Goal: Information Seeking & Learning: Find specific fact

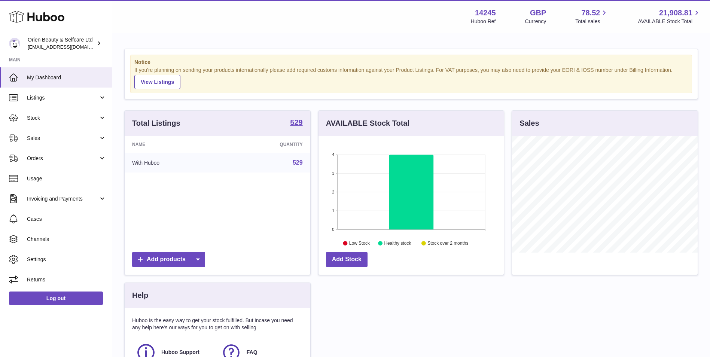
scroll to position [117, 185]
click at [50, 135] on span "Sales" at bounding box center [62, 138] width 71 height 7
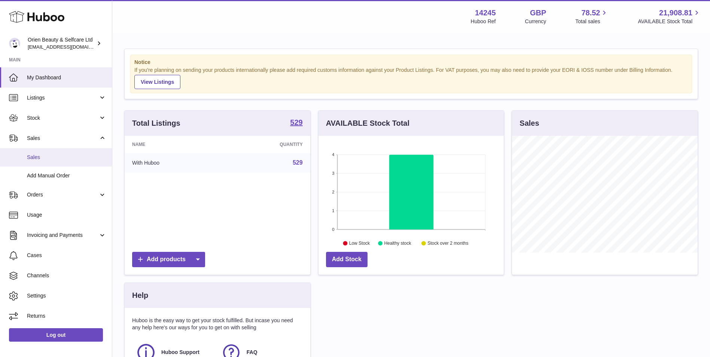
click at [54, 157] on span "Sales" at bounding box center [66, 157] width 79 height 7
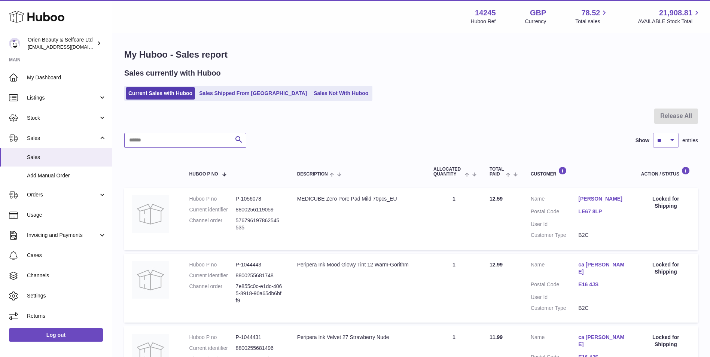
click at [199, 136] on input "text" at bounding box center [185, 140] width 122 height 15
paste input "******"
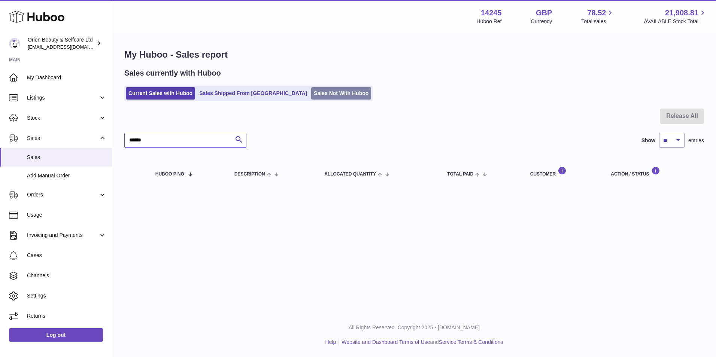
type input "******"
click at [311, 90] on link "Sales Not With Huboo" at bounding box center [341, 93] width 60 height 12
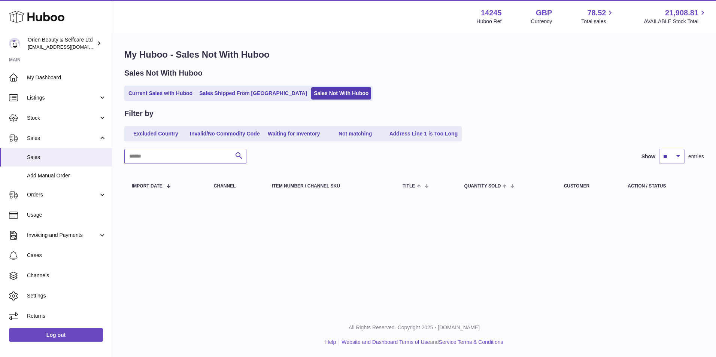
click at [159, 155] on input "text" at bounding box center [185, 156] width 122 height 15
paste input "******"
type input "******"
click at [60, 196] on span "Orders" at bounding box center [62, 194] width 71 height 7
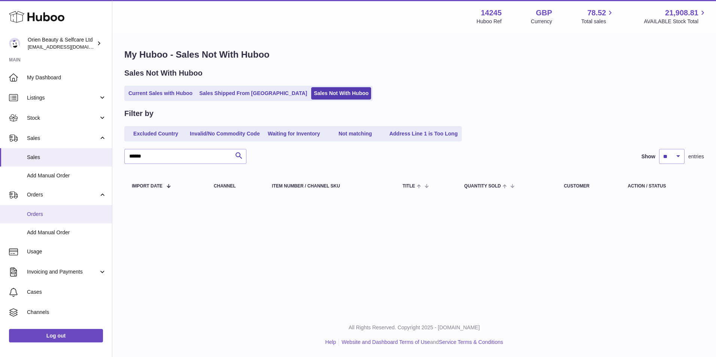
click at [63, 212] on span "Orders" at bounding box center [66, 214] width 79 height 7
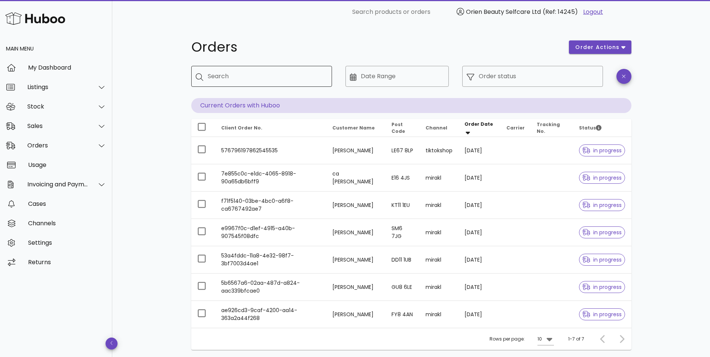
click at [258, 84] on div "Search" at bounding box center [267, 76] width 118 height 21
paste input "******"
type input "******"
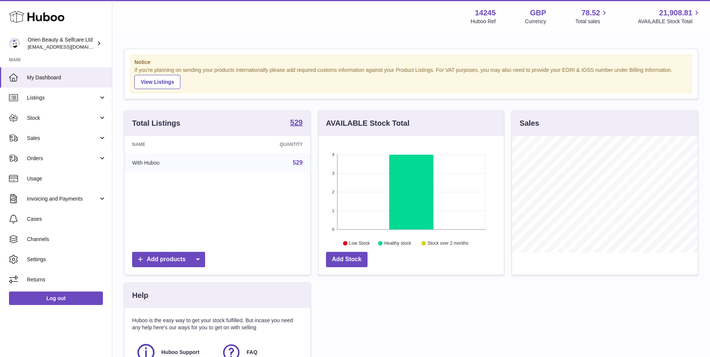
scroll to position [117, 185]
click at [78, 101] on link "Listings" at bounding box center [56, 98] width 112 height 20
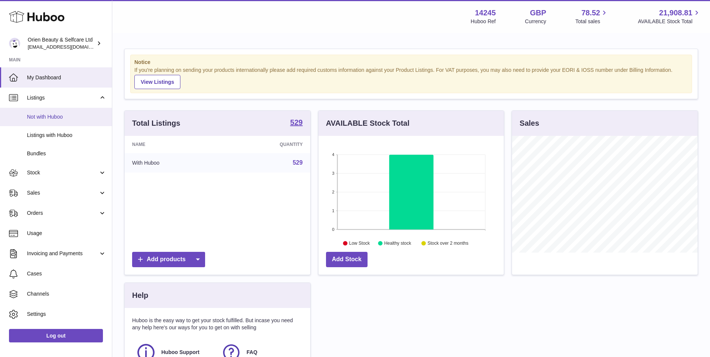
click at [66, 119] on span "Not with Huboo" at bounding box center [66, 116] width 79 height 7
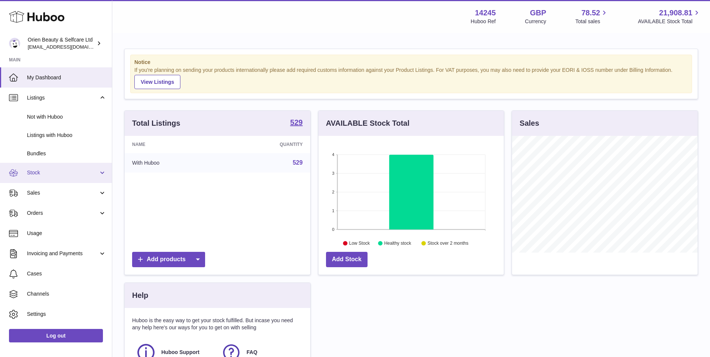
click at [53, 173] on span "Stock" at bounding box center [62, 172] width 71 height 7
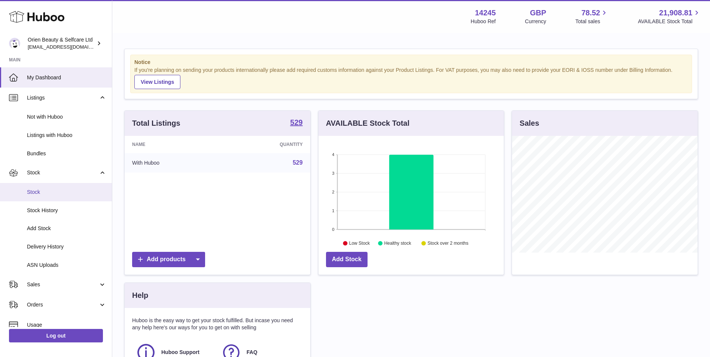
click at [58, 191] on span "Stock" at bounding box center [66, 192] width 79 height 7
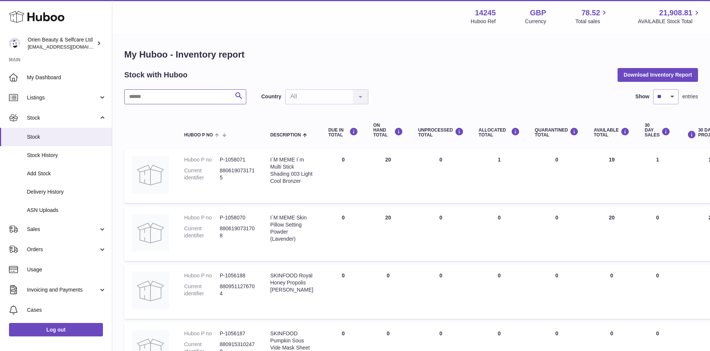
click at [163, 99] on input "text" at bounding box center [185, 96] width 122 height 15
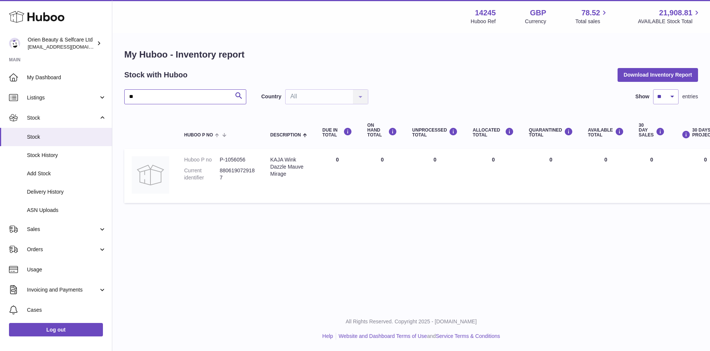
type input "*"
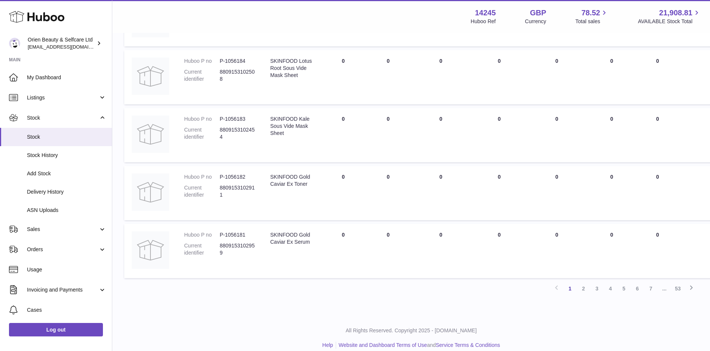
scroll to position [449, 0]
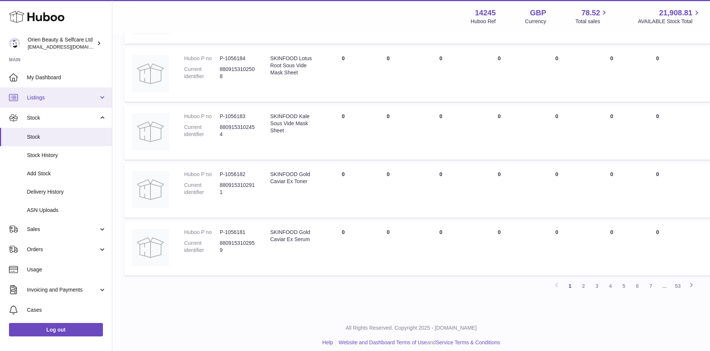
click at [51, 100] on span "Listings" at bounding box center [62, 97] width 71 height 7
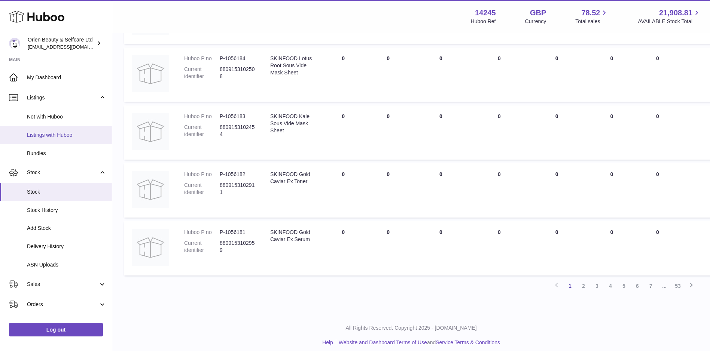
click at [62, 137] on span "Listings with Huboo" at bounding box center [66, 135] width 79 height 7
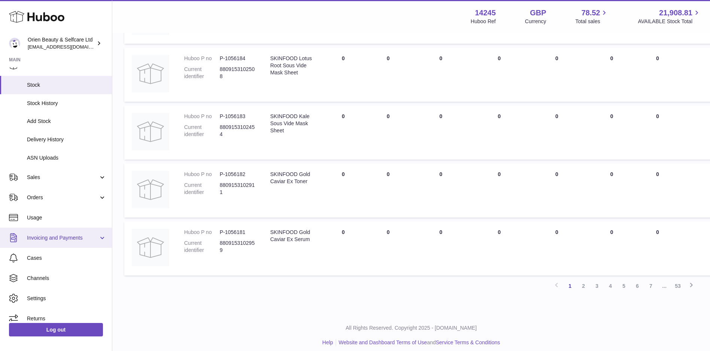
scroll to position [109, 0]
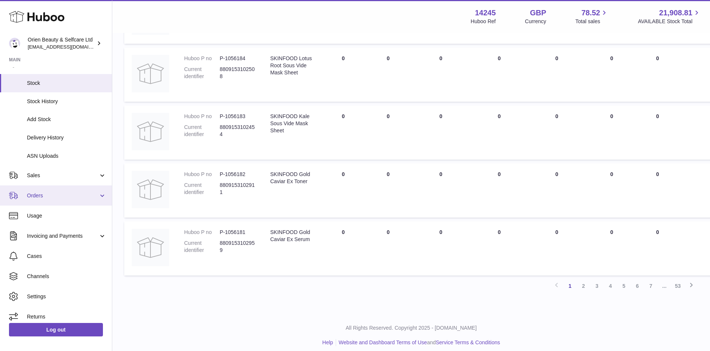
click at [64, 197] on span "Orders" at bounding box center [62, 195] width 71 height 7
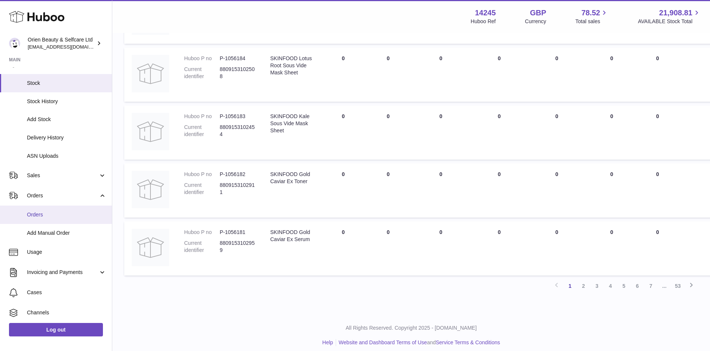
click at [63, 214] on span "Orders" at bounding box center [66, 214] width 79 height 7
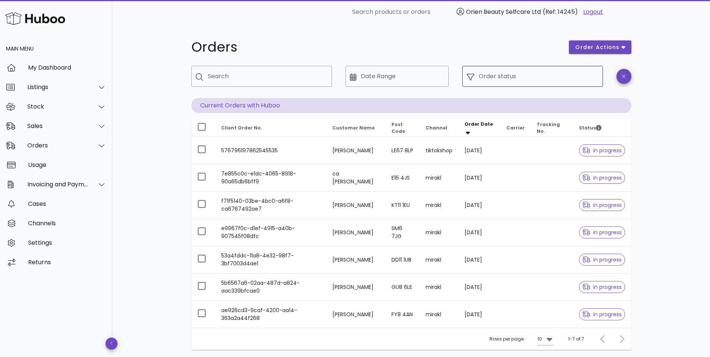
click at [512, 83] on div "Order status" at bounding box center [539, 76] width 120 height 21
click at [588, 73] on input "Order status" at bounding box center [539, 76] width 120 height 12
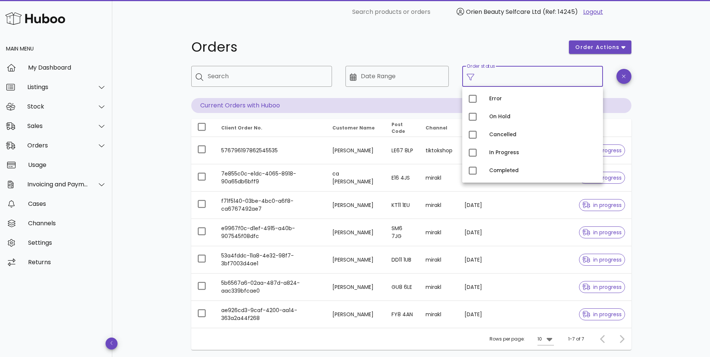
click at [670, 138] on div "Orders order actions ​ Search ​ Date Range ​ Order status Current Orders with H…" at bounding box center [411, 217] width 598 height 387
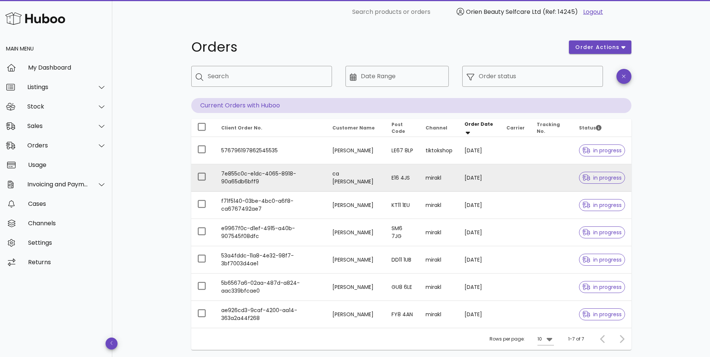
click at [418, 179] on td "E16 4JS" at bounding box center [403, 177] width 34 height 27
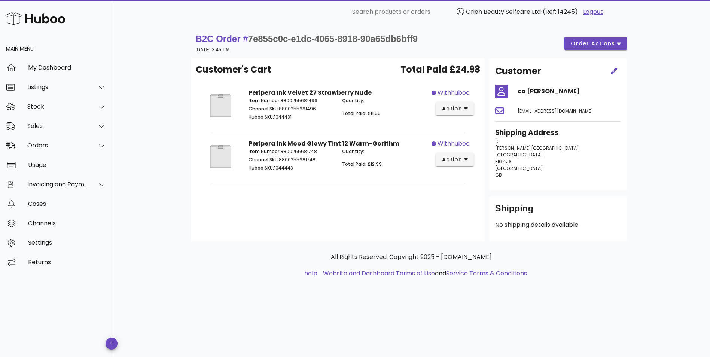
click at [284, 117] on p "Huboo SKU: 1044431" at bounding box center [291, 117] width 85 height 7
copy p "1044431"
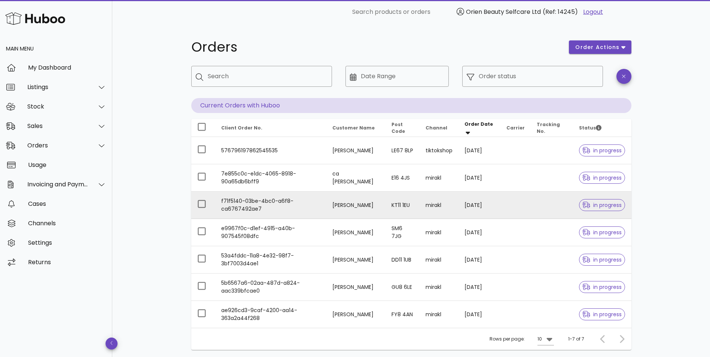
click at [295, 207] on td "f71f5140-03be-4bc0-a6f8-ca6767492ae7" at bounding box center [271, 205] width 112 height 27
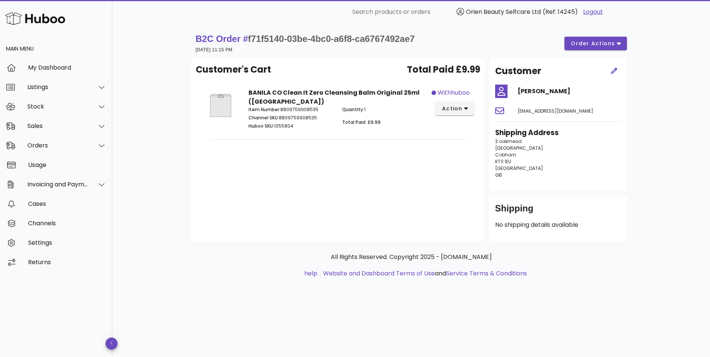
click at [285, 124] on p "Huboo SKU: 1055804" at bounding box center [291, 126] width 85 height 7
copy p "1055804"
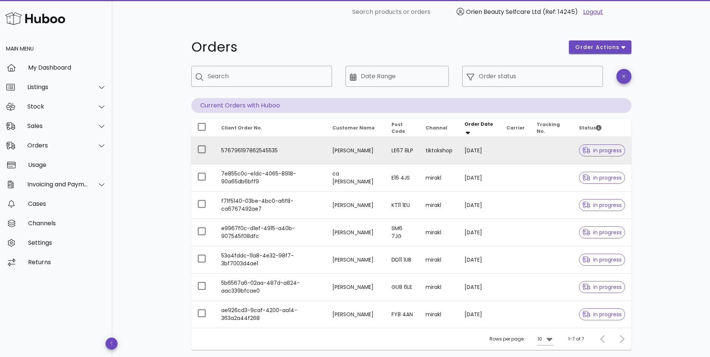
click at [283, 153] on td "576796197862545535" at bounding box center [271, 150] width 112 height 27
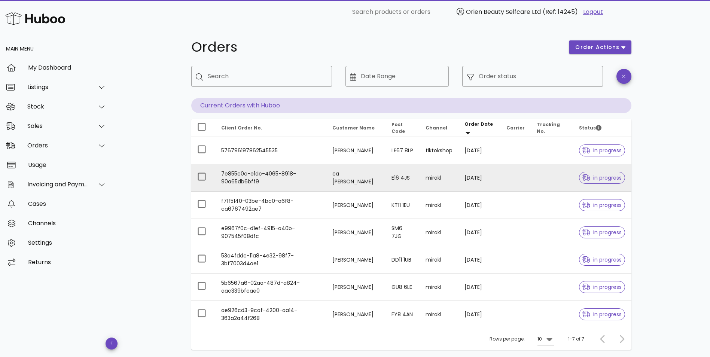
click at [359, 182] on td "ca duong" at bounding box center [355, 177] width 59 height 27
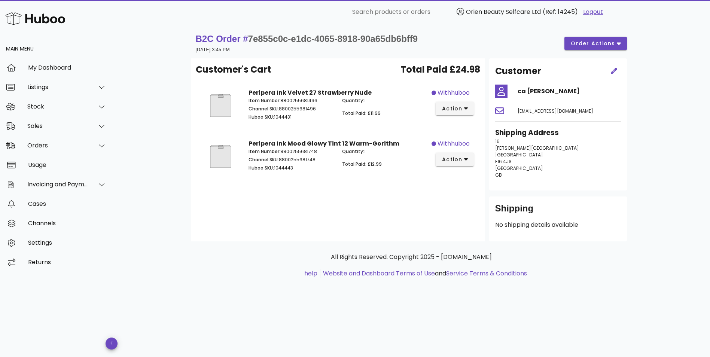
click at [285, 118] on p "Huboo SKU: 1044431" at bounding box center [291, 117] width 85 height 7
copy p "1044431"
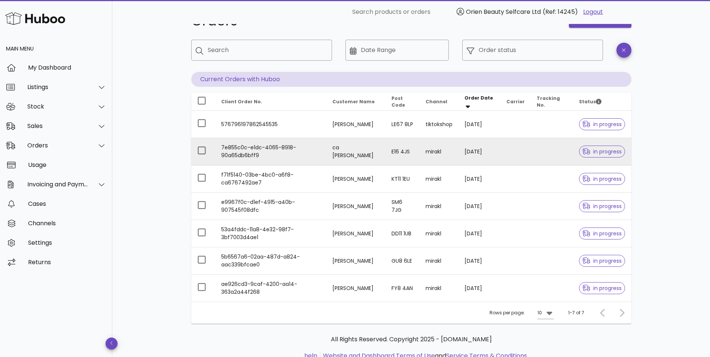
scroll to position [54, 0]
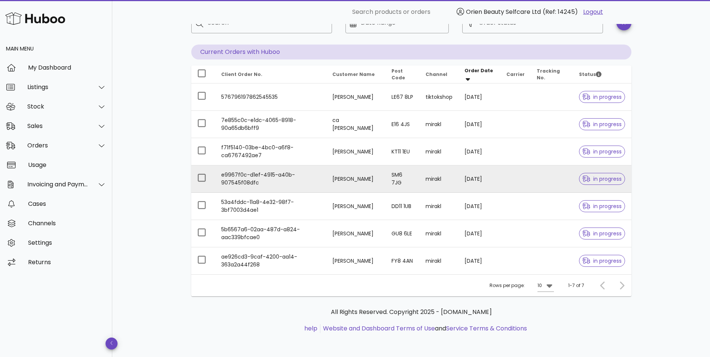
click at [259, 182] on td "e9967f0c-d1ef-4915-a40b-907545f08dfc" at bounding box center [271, 178] width 112 height 27
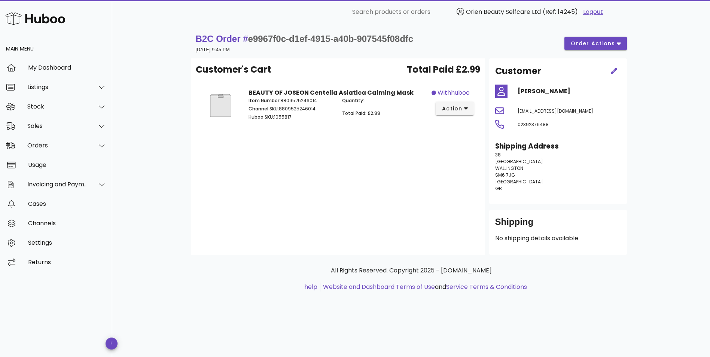
click at [286, 116] on p "Huboo SKU: 1055817" at bounding box center [291, 117] width 85 height 7
copy p "1055817"
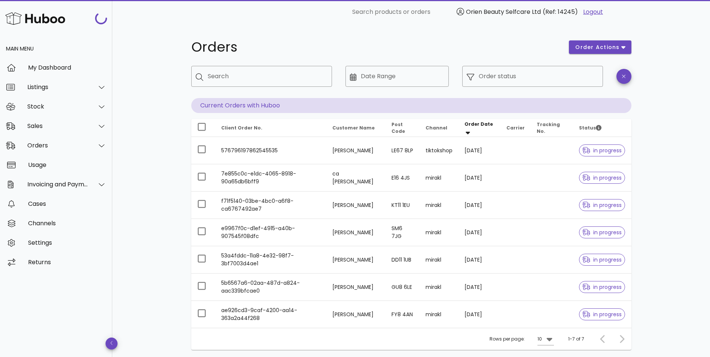
scroll to position [54, 0]
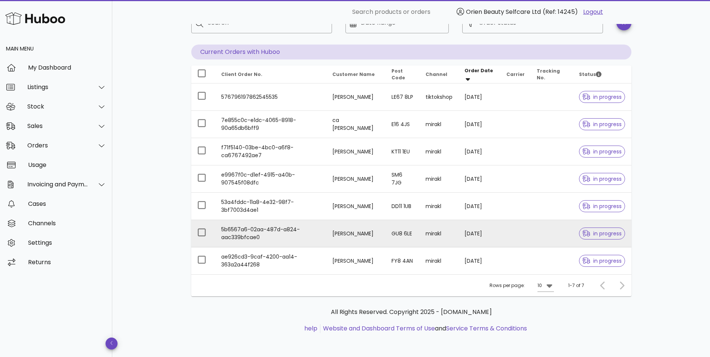
click at [291, 232] on td "5b6567a6-02aa-487d-a824-aac339bfcae0" at bounding box center [271, 233] width 112 height 27
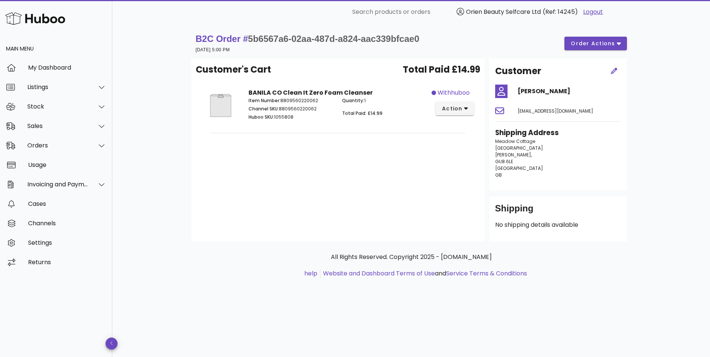
click at [284, 119] on p "Huboo SKU: 1055808" at bounding box center [291, 117] width 85 height 7
copy p "1055808"
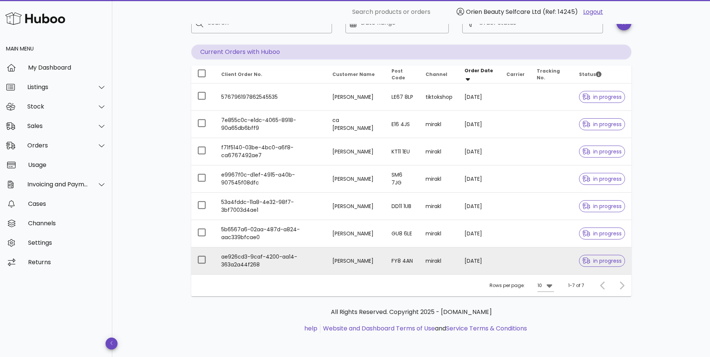
click at [350, 262] on td "Madison Dufour" at bounding box center [355, 260] width 59 height 27
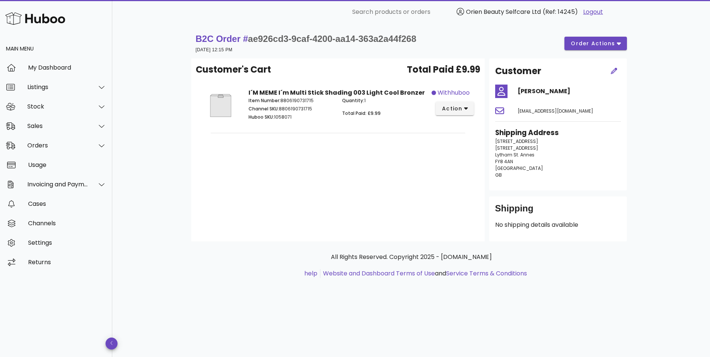
click at [284, 118] on p "Huboo SKU: 1058071" at bounding box center [291, 117] width 85 height 7
copy p "1058071"
click at [50, 223] on div "Channels" at bounding box center [67, 223] width 78 height 7
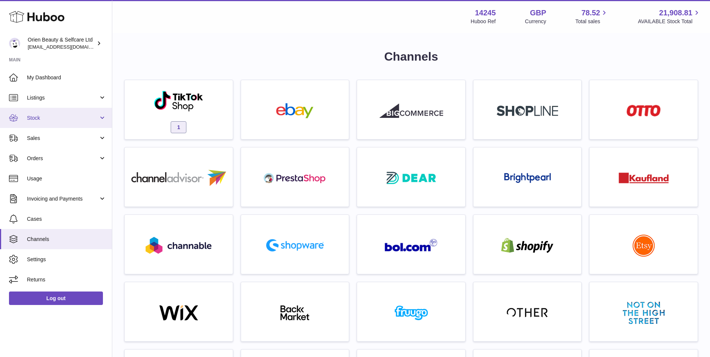
click at [73, 124] on link "Stock" at bounding box center [56, 118] width 112 height 20
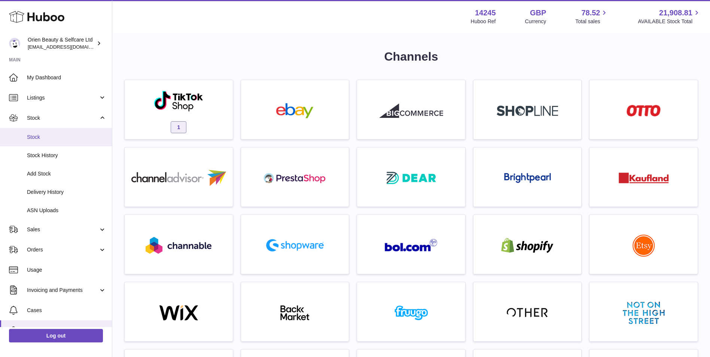
click at [67, 136] on span "Stock" at bounding box center [66, 137] width 79 height 7
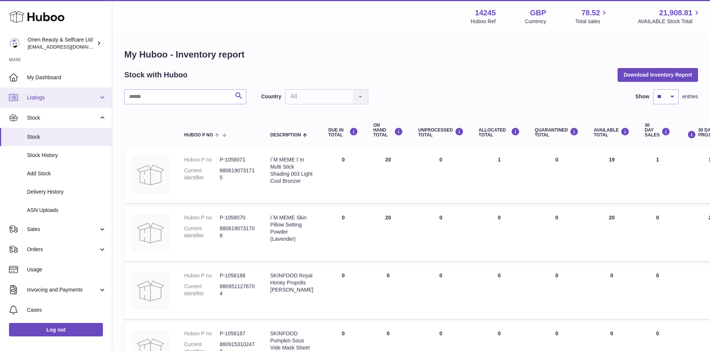
click at [59, 94] on span "Listings" at bounding box center [62, 97] width 71 height 7
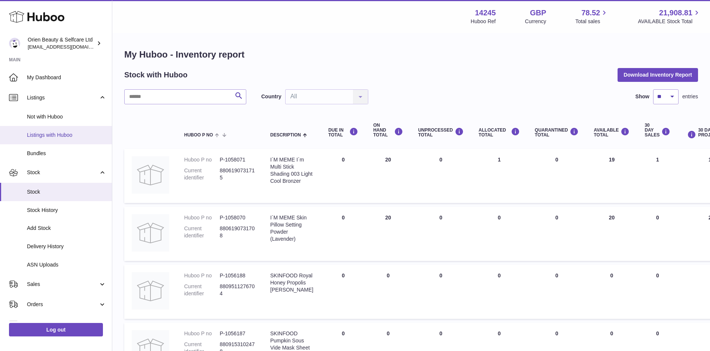
click at [65, 138] on span "Listings with Huboo" at bounding box center [66, 135] width 79 height 7
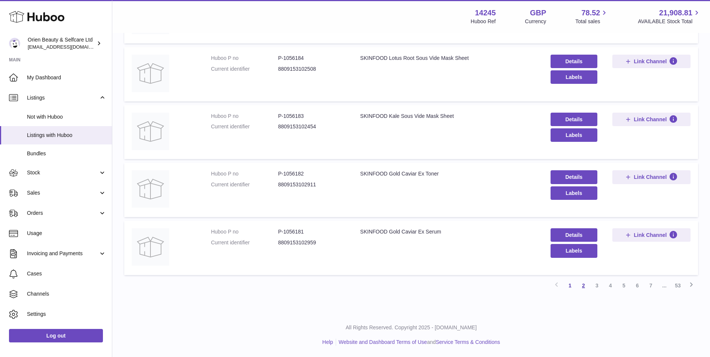
click at [584, 283] on link "2" at bounding box center [583, 285] width 13 height 13
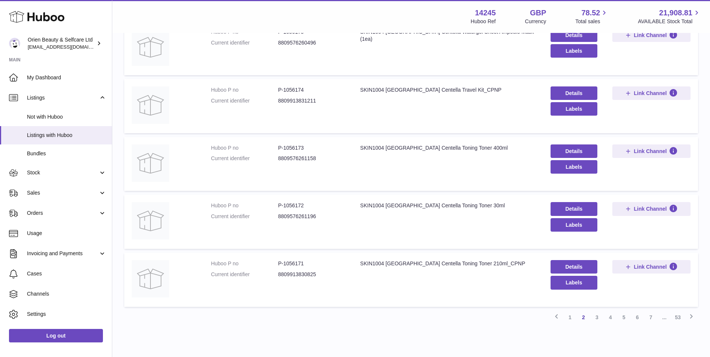
scroll to position [408, 0]
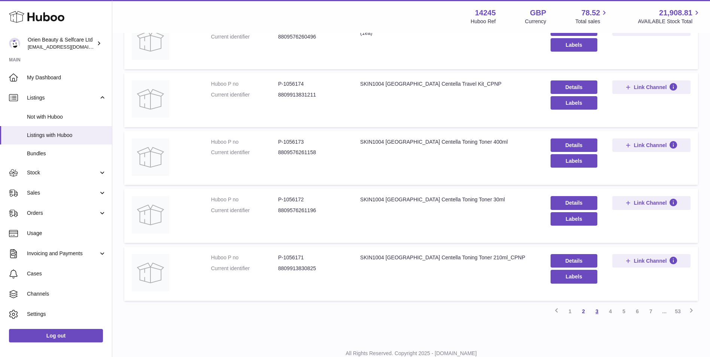
click at [593, 313] on link "3" at bounding box center [596, 311] width 13 height 13
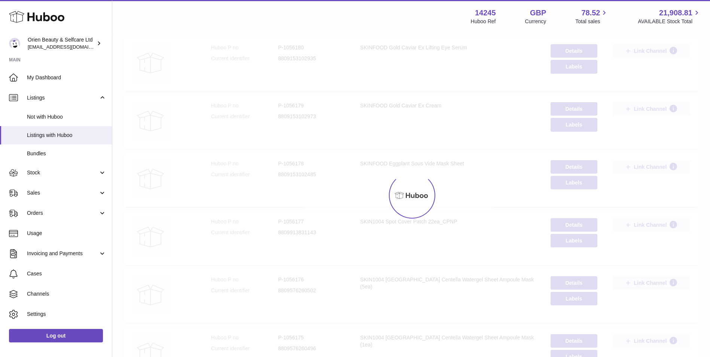
scroll to position [34, 0]
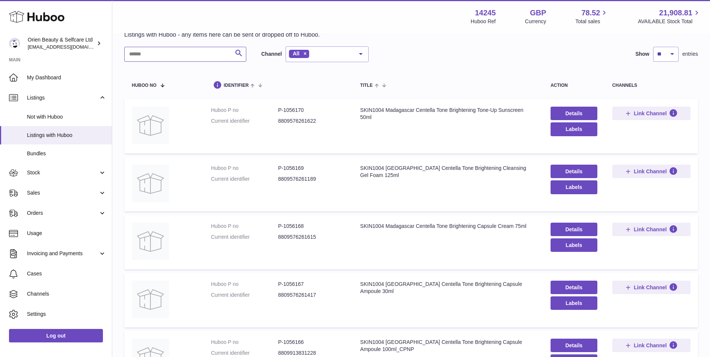
click at [179, 56] on input "text" at bounding box center [185, 54] width 122 height 15
paste input "*******"
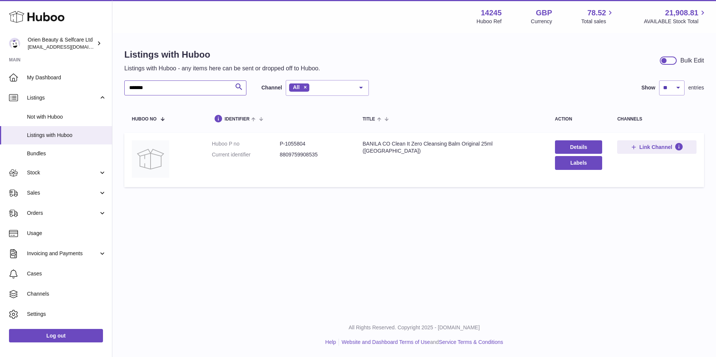
type input "*******"
click at [180, 57] on h1 "Listings with Huboo" at bounding box center [222, 55] width 196 height 12
drag, startPoint x: 180, startPoint y: 57, endPoint x: 167, endPoint y: 94, distance: 39.3
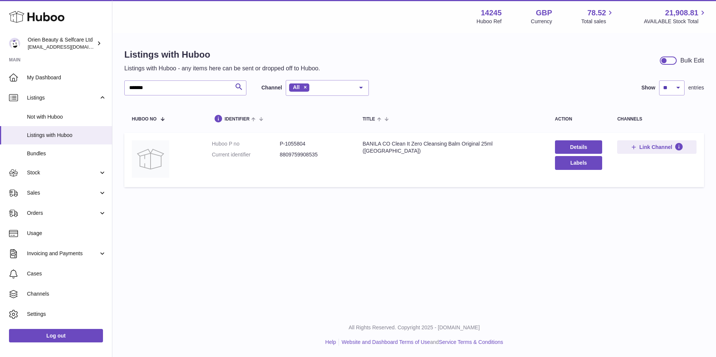
click at [165, 95] on div "******* Search Channel All All eBay Amazon Shopify Woocommerce Etsy No elements…" at bounding box center [246, 88] width 244 height 16
click at [171, 89] on input "*******" at bounding box center [185, 87] width 122 height 15
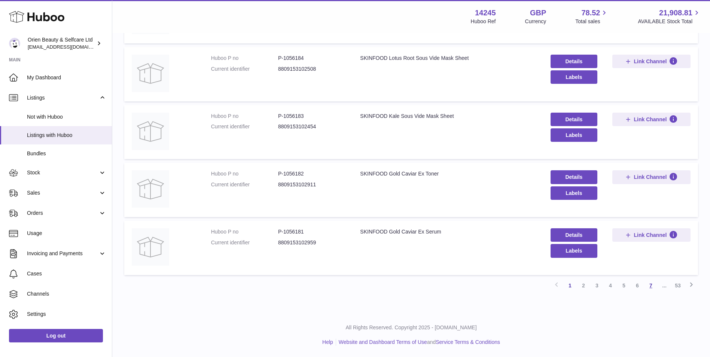
click at [649, 285] on link "7" at bounding box center [650, 285] width 13 height 13
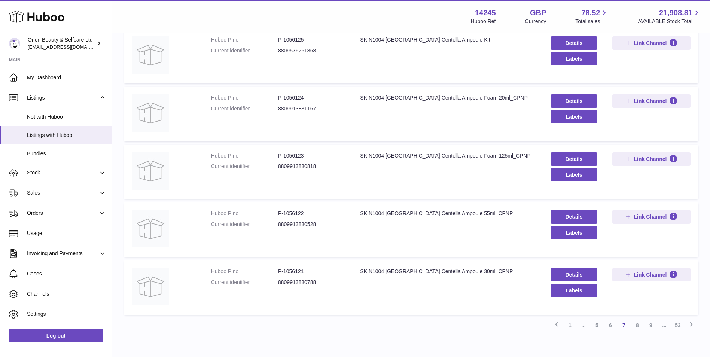
scroll to position [434, 0]
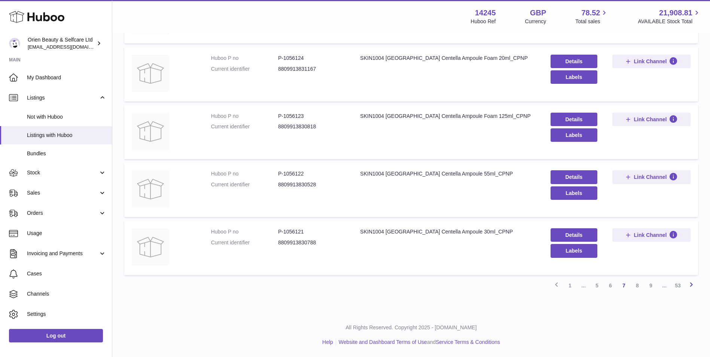
click at [692, 283] on icon at bounding box center [691, 284] width 9 height 9
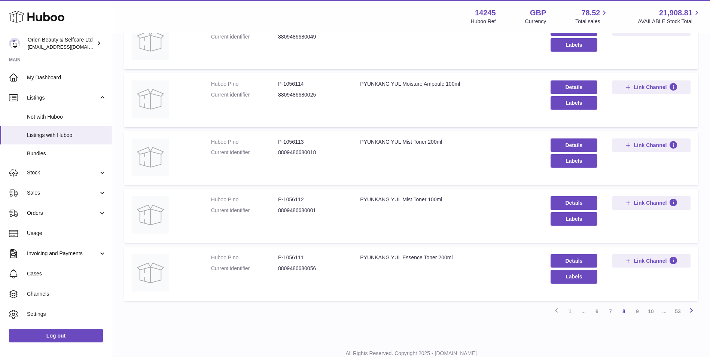
click at [693, 311] on icon at bounding box center [691, 310] width 9 height 9
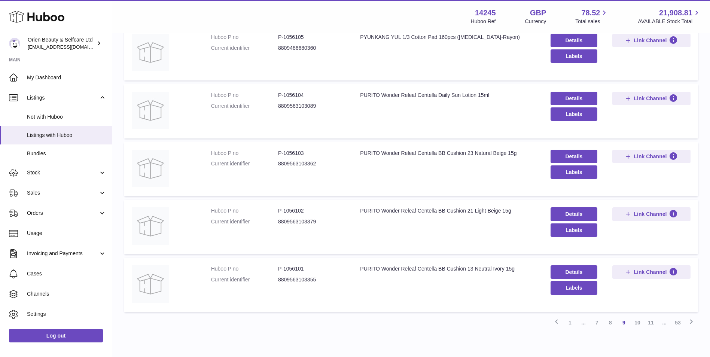
scroll to position [408, 0]
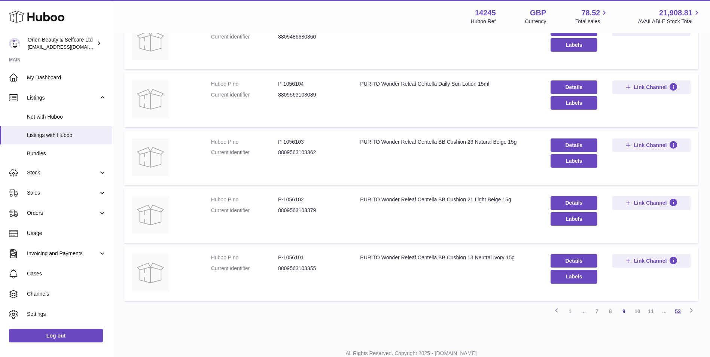
click at [681, 311] on link "53" at bounding box center [677, 311] width 13 height 13
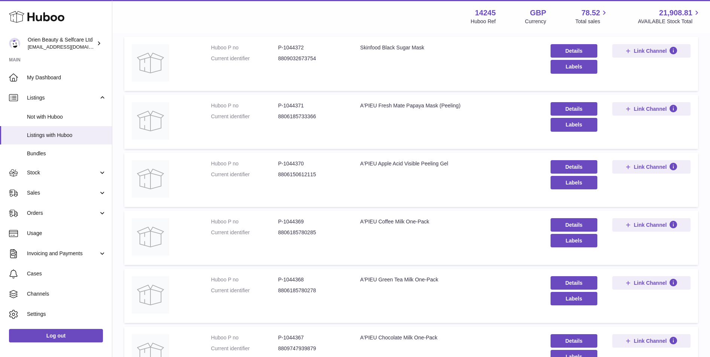
scroll to position [34, 0]
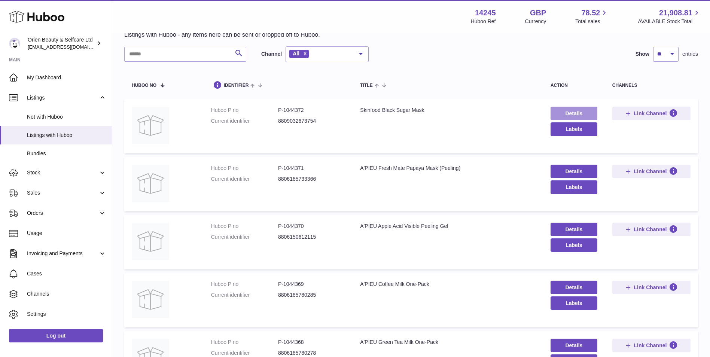
click at [572, 108] on link "Details" at bounding box center [574, 113] width 47 height 13
click at [58, 194] on span "Sales" at bounding box center [62, 192] width 71 height 7
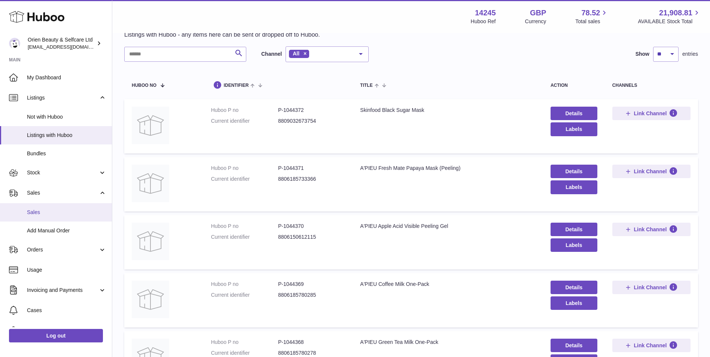
click at [59, 210] on span "Sales" at bounding box center [66, 212] width 79 height 7
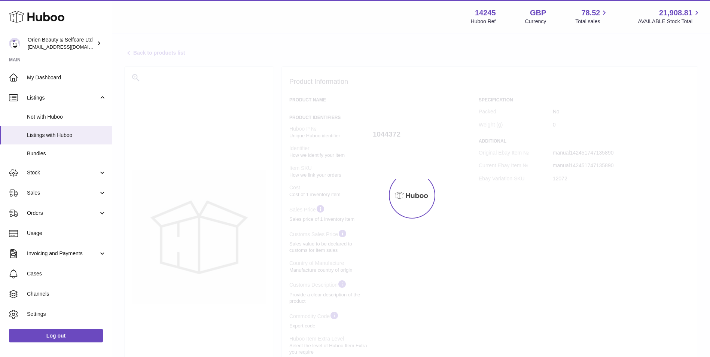
select select "***"
select select "****"
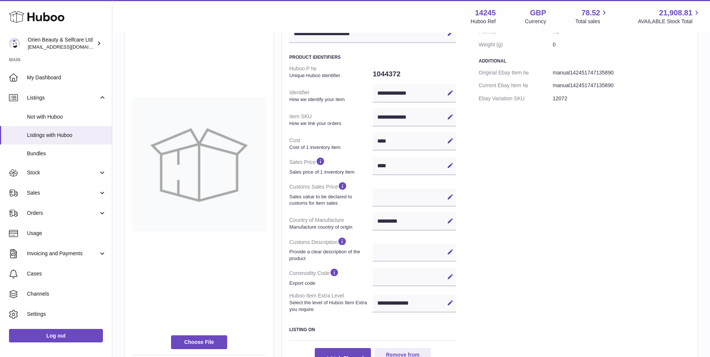
scroll to position [75, 0]
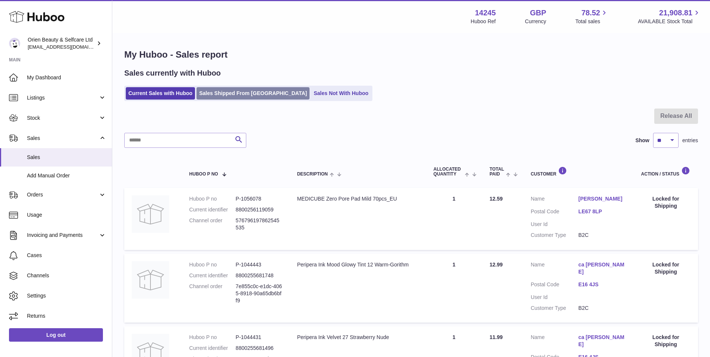
click at [232, 90] on link "Sales Shipped From [GEOGRAPHIC_DATA]" at bounding box center [253, 93] width 113 height 12
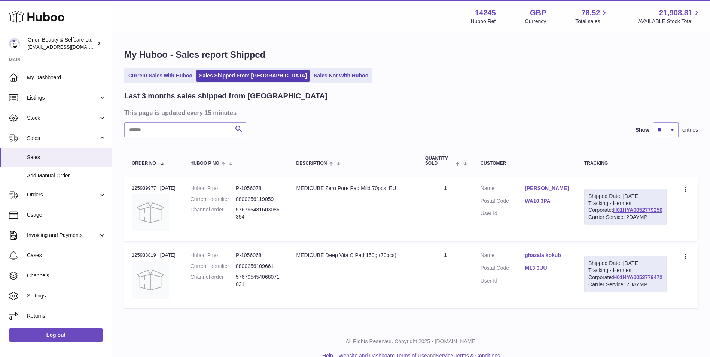
click at [259, 188] on dd "P-1056078" at bounding box center [258, 188] width 45 height 7
click at [259, 187] on dd "P-1056078" at bounding box center [258, 188] width 45 height 7
copy dd "1056078"
click at [76, 118] on span "Stock" at bounding box center [62, 118] width 71 height 7
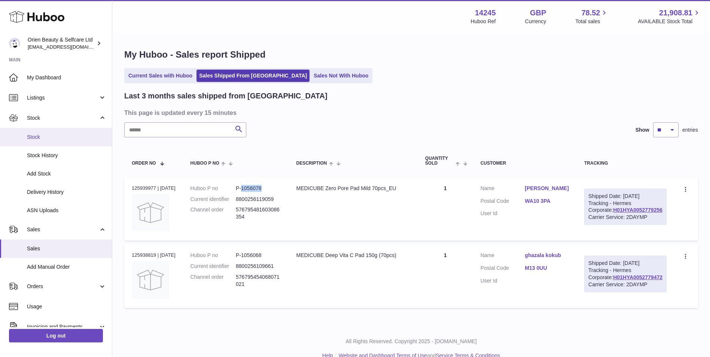
click at [77, 138] on span "Stock" at bounding box center [66, 137] width 79 height 7
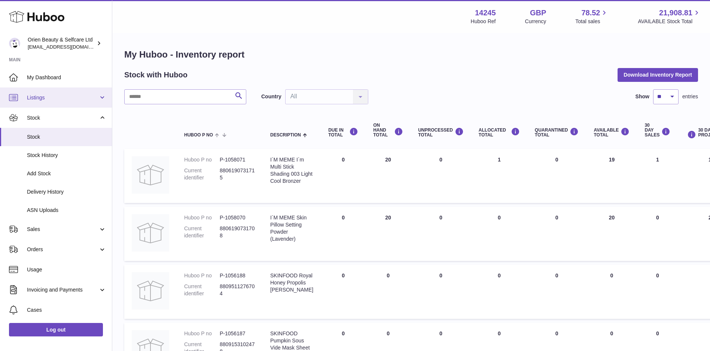
click at [86, 99] on span "Listings" at bounding box center [62, 97] width 71 height 7
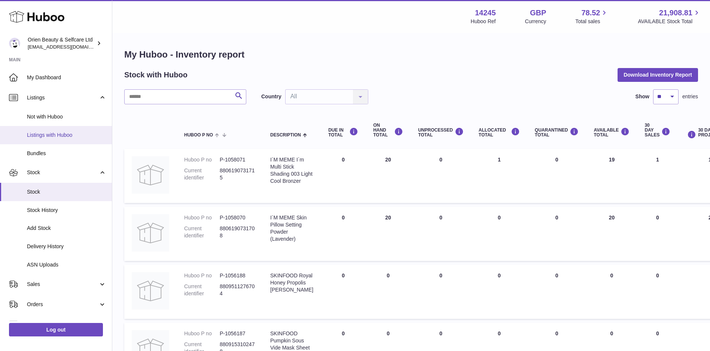
click at [78, 140] on link "Listings with Huboo" at bounding box center [56, 135] width 112 height 18
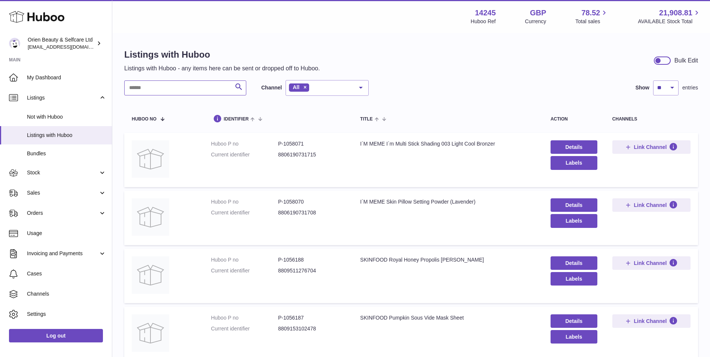
paste input "*******"
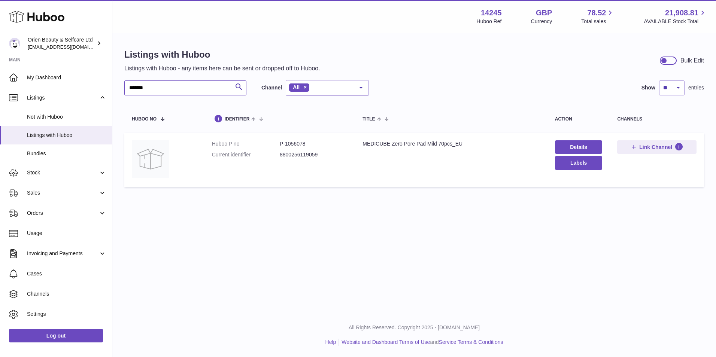
type input "*******"
